Goal: Navigation & Orientation: Find specific page/section

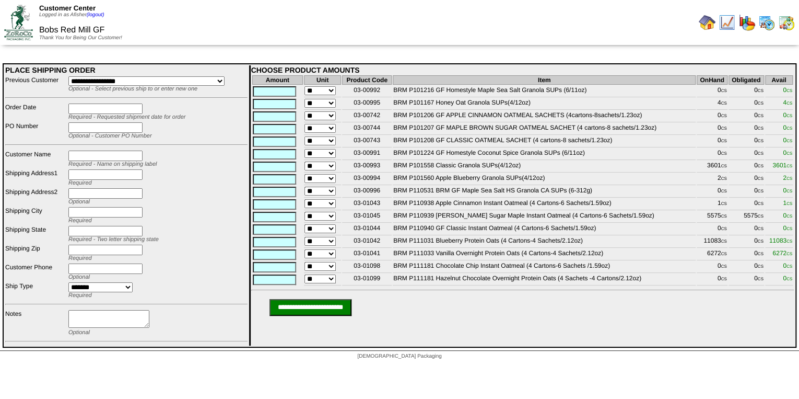
click at [769, 25] on img at bounding box center [767, 22] width 17 height 17
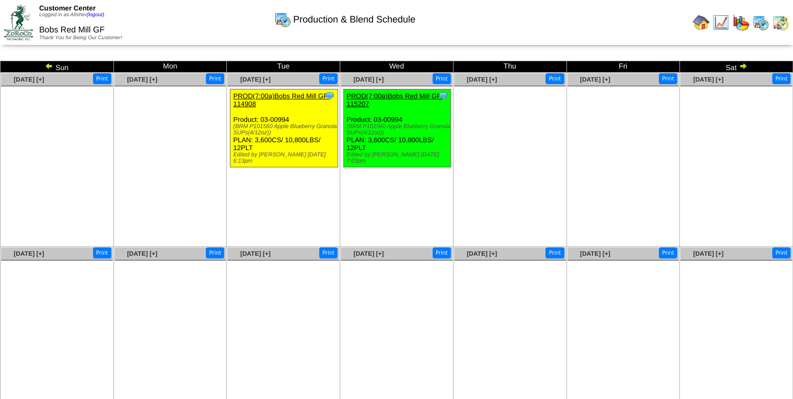
click at [723, 23] on img at bounding box center [721, 22] width 17 height 17
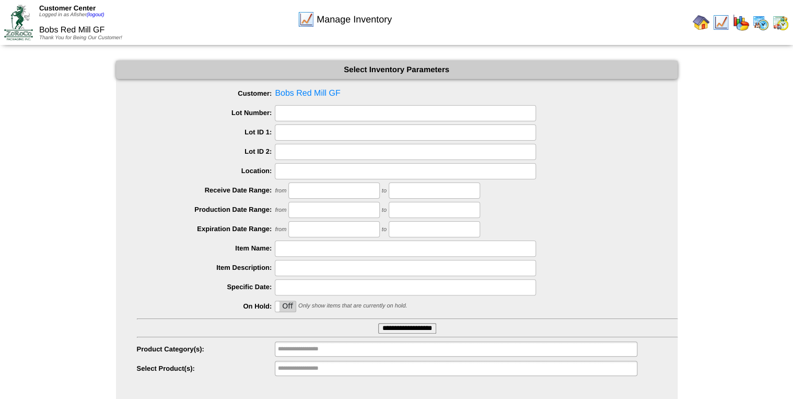
click at [421, 331] on input "**********" at bounding box center [407, 328] width 58 height 10
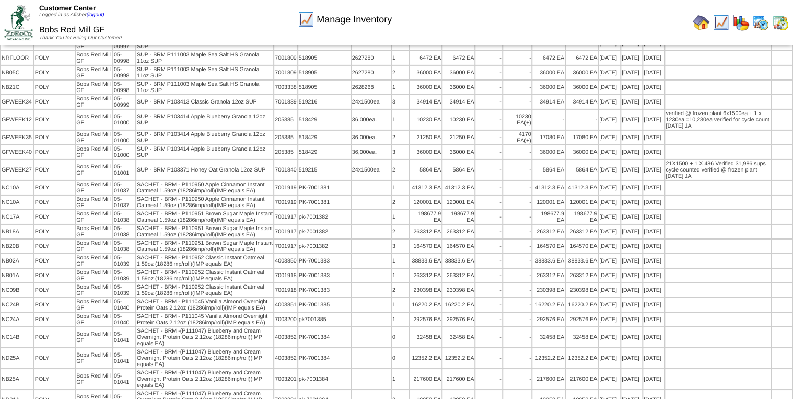
scroll to position [3678, 0]
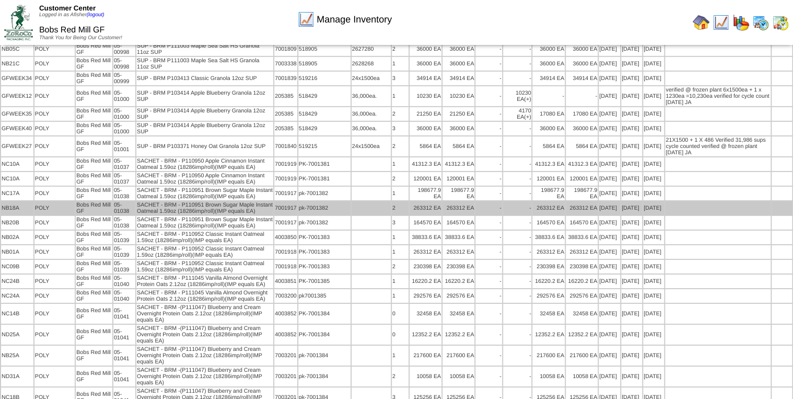
drag, startPoint x: 434, startPoint y: 312, endPoint x: 666, endPoint y: 172, distance: 270.7
click at [667, 201] on td at bounding box center [717, 208] width 105 height 14
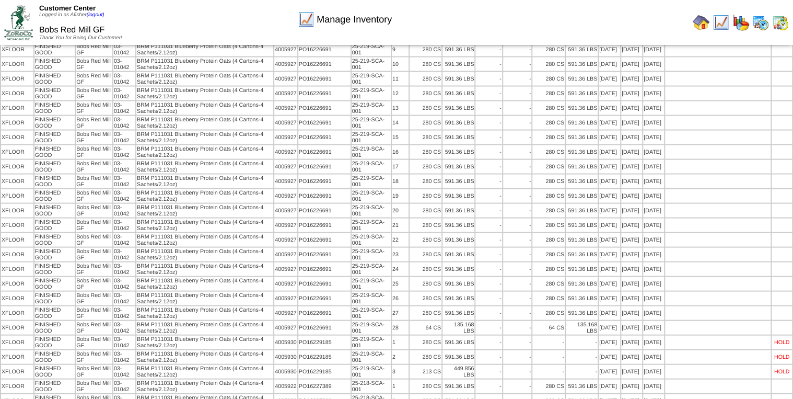
scroll to position [0, 0]
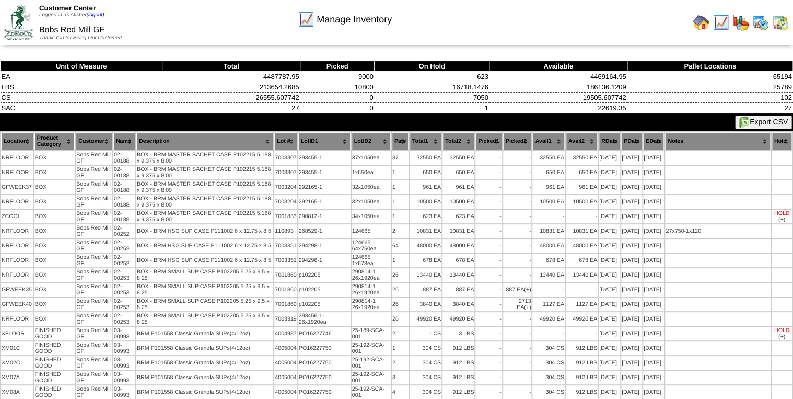
click at [741, 125] on img at bounding box center [744, 122] width 10 height 10
drag, startPoint x: 562, startPoint y: 23, endPoint x: 583, endPoint y: 22, distance: 20.4
click at [562, 23] on div "Manage Inventory" at bounding box center [345, 16] width 455 height 29
drag, startPoint x: 700, startPoint y: 25, endPoint x: 689, endPoint y: 29, distance: 11.7
click at [699, 26] on img at bounding box center [701, 22] width 17 height 17
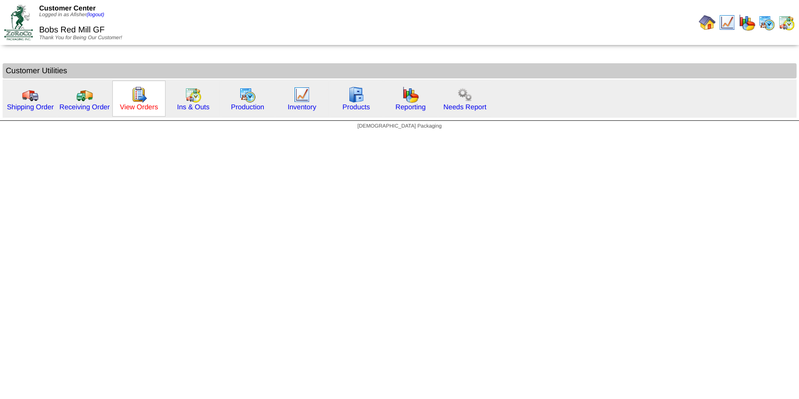
click at [144, 108] on link "View Orders" at bounding box center [139, 107] width 38 height 8
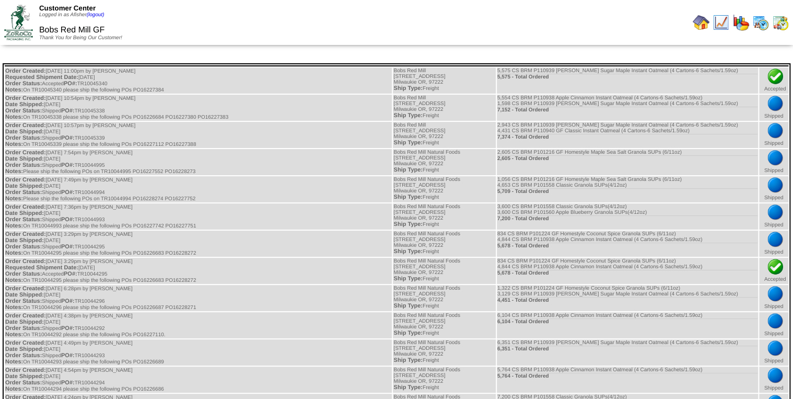
click at [703, 28] on img at bounding box center [701, 22] width 17 height 17
